Goal: Information Seeking & Learning: Find specific page/section

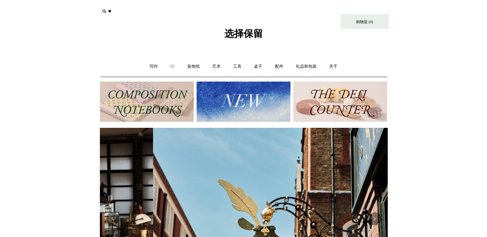
scroll to position [0, 288]
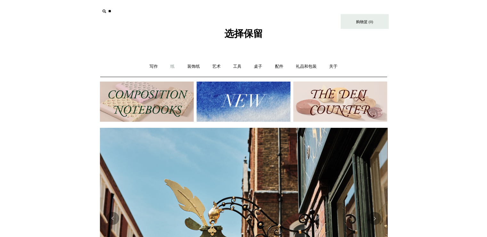
click at [169, 66] on link "纸 +" at bounding box center [173, 66] width 16 height 17
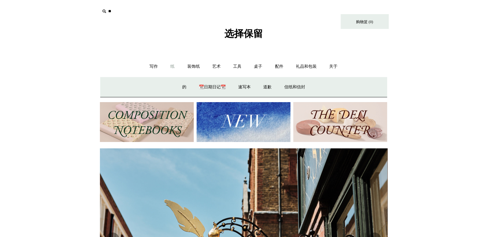
click at [171, 65] on font "纸" at bounding box center [173, 66] width 4 height 5
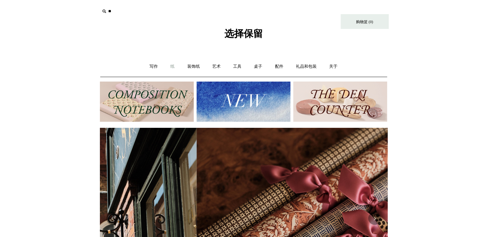
scroll to position [0, 576]
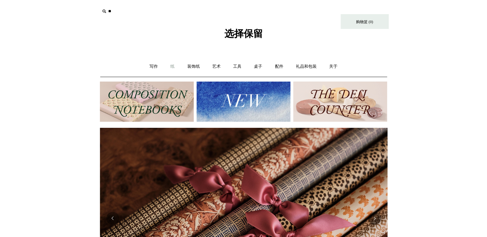
click at [171, 65] on font "纸" at bounding box center [173, 66] width 4 height 5
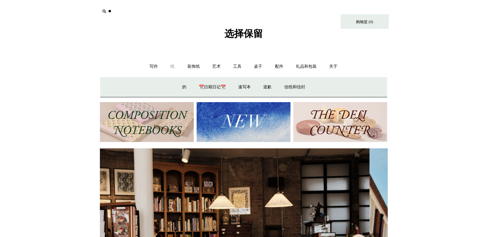
scroll to position [0, 0]
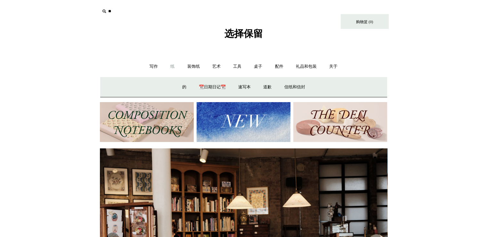
click at [131, 9] on input "text" at bounding box center [139, 11] width 79 height 12
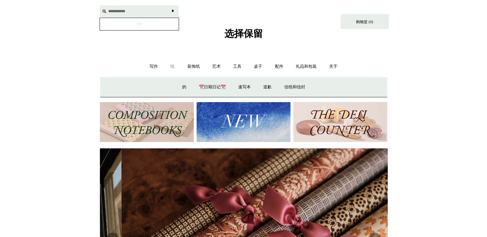
scroll to position [0, 576]
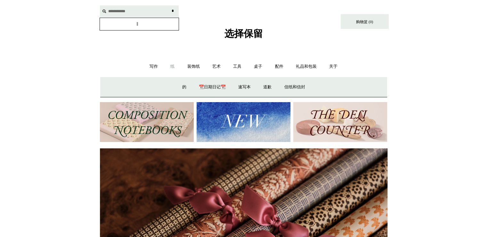
type input "**********"
click at [170, 5] on input "*" at bounding box center [173, 10] width 6 height 11
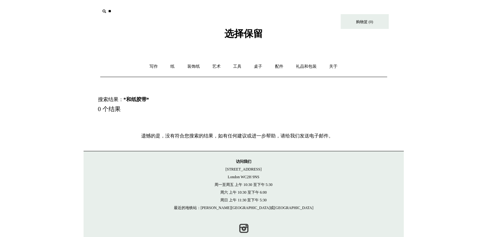
click at [358, 199] on p "访问我们 21 Tower Street London WC2H 9NS 周一至周五 上午 10:30 至下午 5:30 周六 上午 10:30 至下午 6:…" at bounding box center [244, 184] width 308 height 54
